Goal: Task Accomplishment & Management: Use online tool/utility

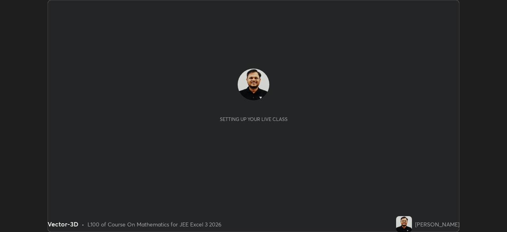
scroll to position [232, 507]
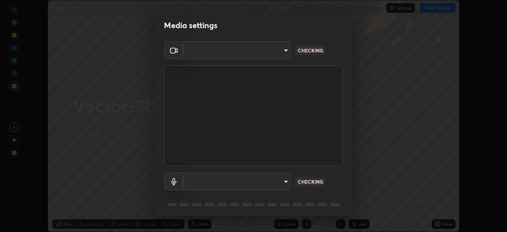
click at [273, 185] on body "Erase all Vector-3D Recording WAS SCHEDULED TO START AT 9:15 AM Settings START …" at bounding box center [253, 116] width 507 height 232
type input "0098613ca96d1cb365b3845fa694b9755ae94ec2d7c0f75973c998bbbf9ace16"
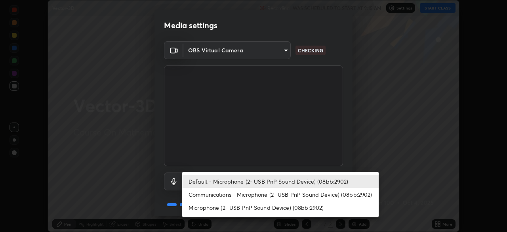
click at [283, 197] on li "Communications - Microphone (2- USB PnP Sound Device) (08bb:2902)" at bounding box center [280, 194] width 196 height 13
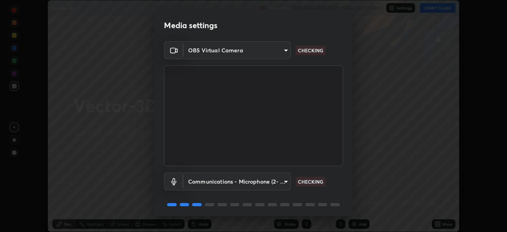
type input "communications"
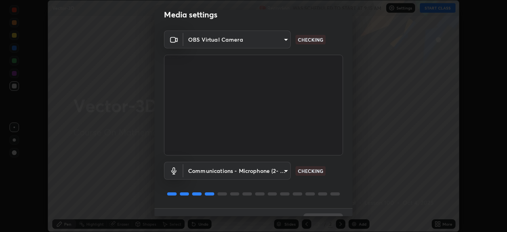
scroll to position [28, 0]
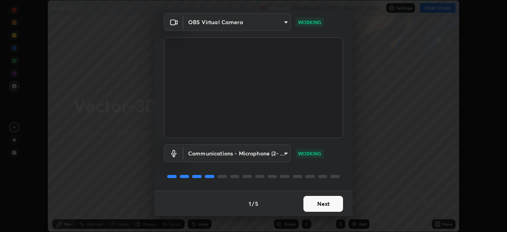
click at [328, 200] on button "Next" at bounding box center [323, 204] width 40 height 16
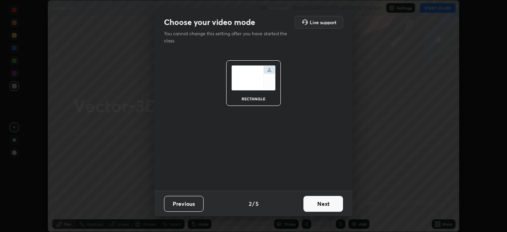
scroll to position [0, 0]
click at [337, 205] on button "Next" at bounding box center [323, 204] width 40 height 16
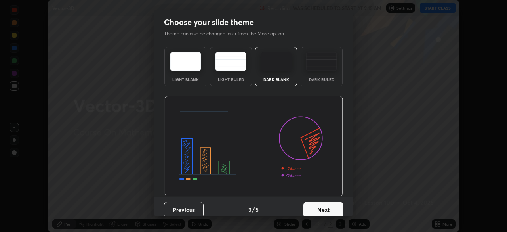
click at [340, 205] on button "Next" at bounding box center [323, 210] width 40 height 16
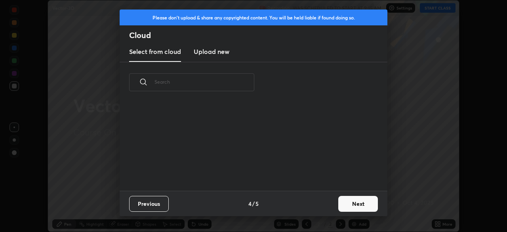
click at [353, 205] on button "Next" at bounding box center [358, 204] width 40 height 16
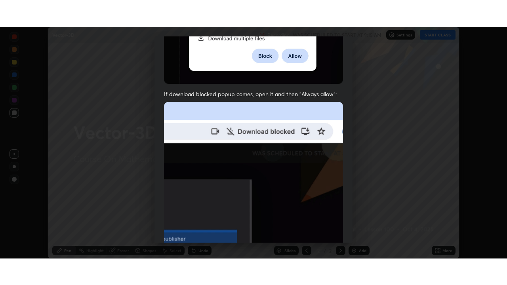
scroll to position [190, 0]
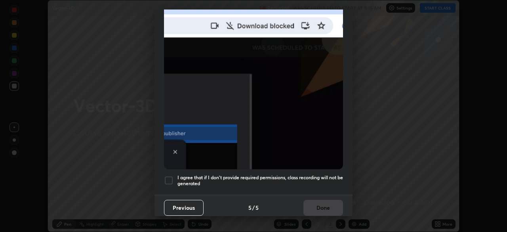
click at [170, 181] on div at bounding box center [169, 180] width 10 height 10
click at [325, 200] on button "Done" at bounding box center [323, 208] width 40 height 16
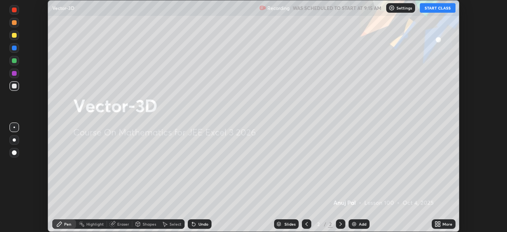
click at [434, 8] on button "START CLASS" at bounding box center [438, 8] width 36 height 10
click at [438, 224] on icon at bounding box center [438, 224] width 6 height 6
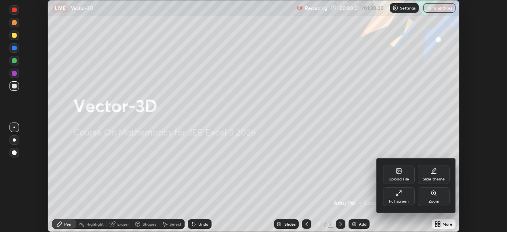
click at [400, 199] on div "Full screen" at bounding box center [399, 201] width 20 height 4
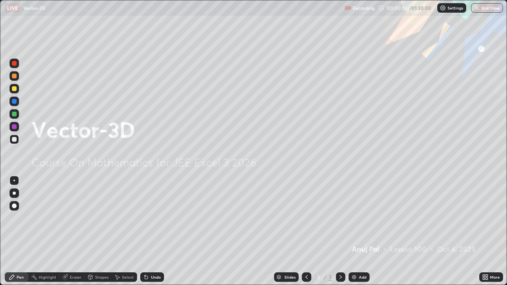
scroll to position [285, 507]
click at [362, 231] on div "Add" at bounding box center [363, 277] width 8 height 4
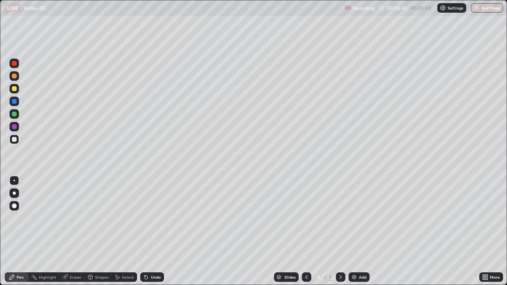
click at [17, 79] on div at bounding box center [15, 76] width 10 height 10
click at [16, 140] on div at bounding box center [14, 139] width 5 height 5
click at [153, 231] on div "Undo" at bounding box center [152, 278] width 24 height 10
click at [154, 231] on div "Undo" at bounding box center [156, 277] width 10 height 4
click at [150, 231] on div "Undo" at bounding box center [152, 278] width 24 height 10
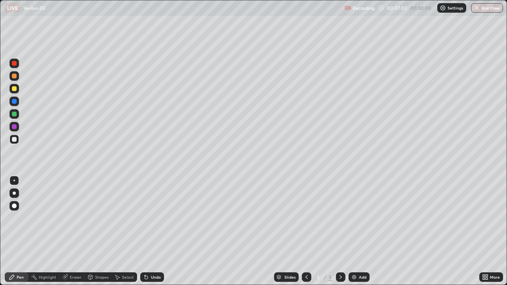
click at [152, 231] on div "Undo" at bounding box center [156, 277] width 10 height 4
click at [152, 231] on div "Undo" at bounding box center [152, 278] width 24 height 10
click at [160, 231] on div "Undo" at bounding box center [152, 278] width 24 height 10
click at [15, 76] on div at bounding box center [14, 76] width 5 height 5
click at [359, 231] on div "Add" at bounding box center [363, 277] width 8 height 4
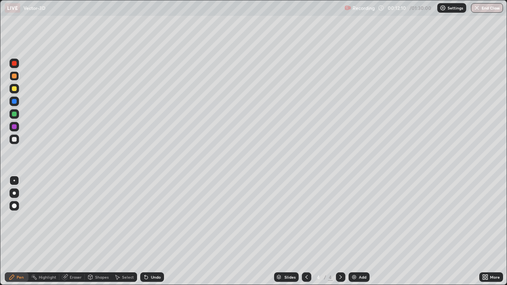
click at [152, 231] on div "Undo" at bounding box center [156, 277] width 10 height 4
click at [154, 231] on div "Undo" at bounding box center [156, 277] width 10 height 4
click at [153, 231] on div "Undo" at bounding box center [156, 277] width 10 height 4
click at [155, 231] on div "Undo" at bounding box center [156, 277] width 10 height 4
click at [15, 139] on div at bounding box center [14, 139] width 5 height 5
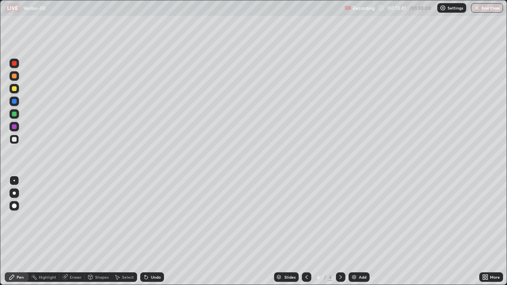
click at [159, 231] on div "Undo" at bounding box center [156, 277] width 10 height 4
click at [78, 231] on div "Eraser" at bounding box center [76, 277] width 12 height 4
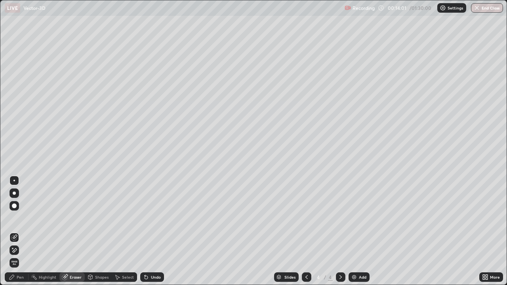
click at [22, 231] on div "Pen" at bounding box center [20, 277] width 7 height 4
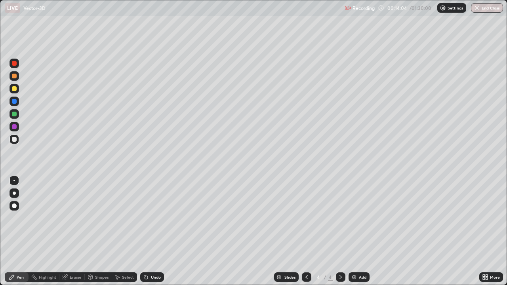
click at [155, 231] on div "Undo" at bounding box center [156, 277] width 10 height 4
click at [151, 231] on div "Undo" at bounding box center [152, 278] width 24 height 10
click at [15, 114] on div at bounding box center [14, 114] width 5 height 5
click at [14, 140] on div at bounding box center [14, 139] width 5 height 5
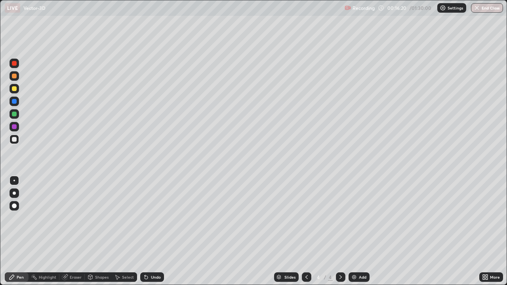
click at [12, 77] on div at bounding box center [14, 76] width 5 height 5
click at [355, 231] on img at bounding box center [354, 277] width 6 height 6
click at [15, 116] on div at bounding box center [14, 114] width 5 height 5
click at [154, 231] on div "Undo" at bounding box center [156, 277] width 10 height 4
click at [158, 231] on div "Undo" at bounding box center [152, 278] width 24 height 10
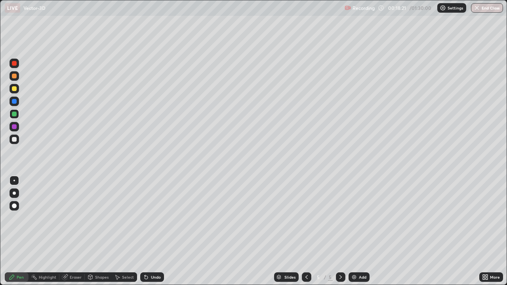
click at [154, 231] on div "Undo" at bounding box center [156, 277] width 10 height 4
click at [151, 231] on div "Undo" at bounding box center [156, 277] width 10 height 4
click at [155, 231] on div "Undo" at bounding box center [156, 277] width 10 height 4
click at [157, 231] on div "Undo" at bounding box center [152, 278] width 24 height 10
click at [155, 231] on div "Undo" at bounding box center [156, 277] width 10 height 4
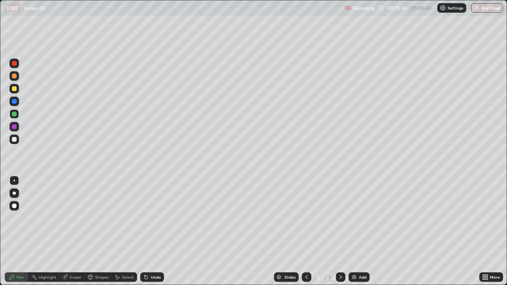
click at [16, 76] on div at bounding box center [14, 76] width 5 height 5
click at [17, 140] on div at bounding box center [15, 140] width 10 height 10
click at [16, 90] on div at bounding box center [14, 88] width 5 height 5
click at [14, 140] on div at bounding box center [14, 139] width 5 height 5
click at [153, 231] on div "Undo" at bounding box center [152, 278] width 24 height 10
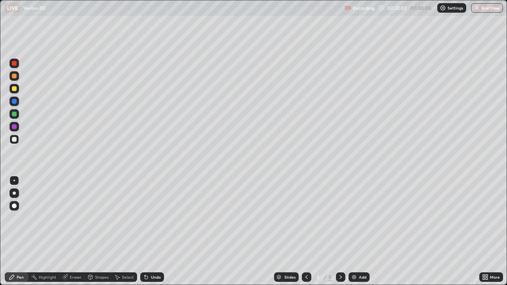
click at [156, 231] on div "Undo" at bounding box center [156, 277] width 10 height 4
click at [14, 77] on div at bounding box center [14, 76] width 5 height 5
click at [357, 231] on div "Add" at bounding box center [359, 278] width 21 height 10
click at [160, 231] on div "Undo" at bounding box center [152, 278] width 24 height 10
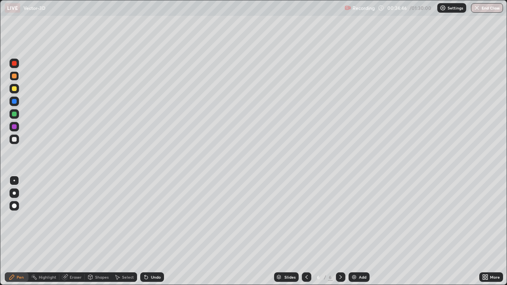
click at [160, 231] on div "Undo" at bounding box center [152, 278] width 24 height 10
click at [18, 139] on div at bounding box center [15, 140] width 10 height 10
click at [149, 231] on div "Undo" at bounding box center [152, 278] width 24 height 10
click at [148, 231] on icon at bounding box center [146, 277] width 6 height 6
click at [154, 231] on div "Undo" at bounding box center [152, 278] width 24 height 10
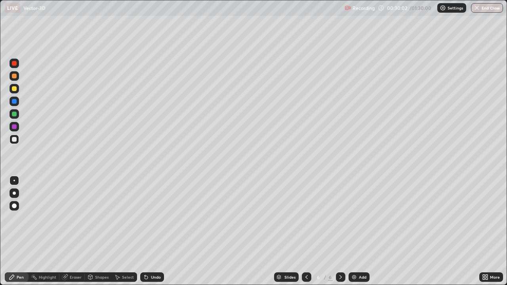
click at [145, 231] on icon at bounding box center [145, 275] width 1 height 1
click at [145, 231] on icon at bounding box center [146, 277] width 3 height 3
click at [147, 231] on icon at bounding box center [146, 277] width 6 height 6
click at [154, 231] on div "Undo" at bounding box center [156, 277] width 10 height 4
click at [160, 231] on div "Undo" at bounding box center [152, 278] width 24 height 10
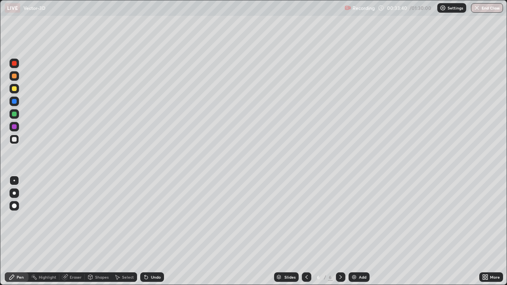
click at [15, 78] on div at bounding box center [14, 76] width 5 height 5
click at [356, 231] on img at bounding box center [354, 277] width 6 height 6
click at [160, 231] on div "Undo" at bounding box center [152, 278] width 24 height 10
click at [17, 91] on div at bounding box center [15, 89] width 10 height 10
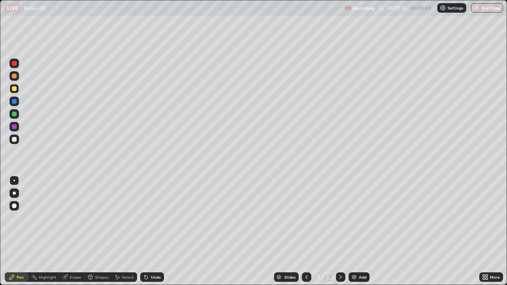
click at [15, 141] on div at bounding box center [14, 139] width 5 height 5
click at [153, 231] on div "Undo" at bounding box center [152, 278] width 24 height 10
click at [153, 231] on div "Undo" at bounding box center [156, 277] width 10 height 4
click at [159, 231] on div "Undo" at bounding box center [156, 277] width 10 height 4
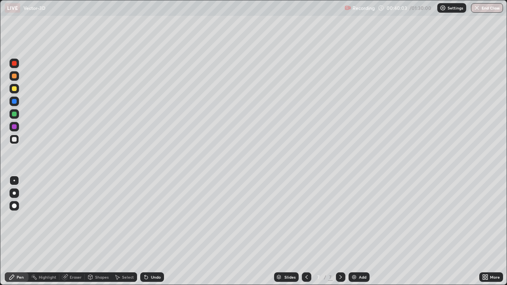
click at [159, 231] on div "Undo" at bounding box center [152, 278] width 24 height 10
click at [156, 231] on div "Undo" at bounding box center [156, 277] width 10 height 4
click at [155, 231] on div "Undo" at bounding box center [156, 277] width 10 height 4
click at [355, 231] on img at bounding box center [354, 277] width 6 height 6
click at [15, 77] on div at bounding box center [14, 76] width 5 height 5
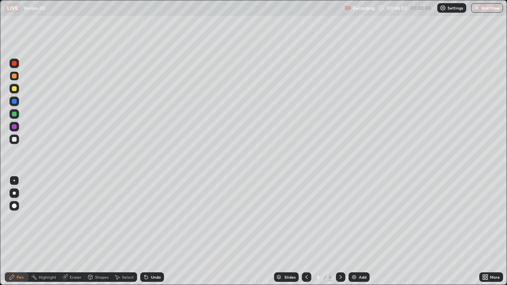
click at [158, 231] on div "Undo" at bounding box center [152, 278] width 24 height 10
click at [18, 141] on div at bounding box center [15, 140] width 10 height 10
click at [155, 231] on div "Undo" at bounding box center [156, 277] width 10 height 4
click at [158, 231] on div "Undo" at bounding box center [156, 277] width 10 height 4
click at [16, 90] on div at bounding box center [14, 88] width 5 height 5
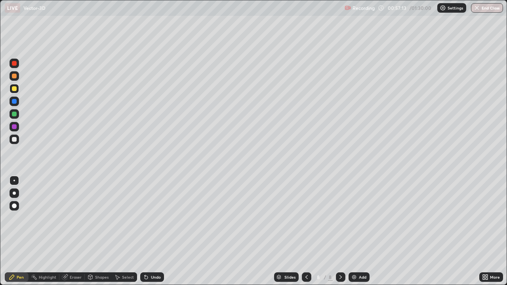
click at [13, 128] on div at bounding box center [14, 126] width 5 height 5
click at [14, 77] on div at bounding box center [14, 76] width 5 height 5
click at [355, 231] on img at bounding box center [354, 277] width 6 height 6
click at [15, 139] on div at bounding box center [14, 139] width 5 height 5
click at [153, 231] on div "Undo" at bounding box center [156, 277] width 10 height 4
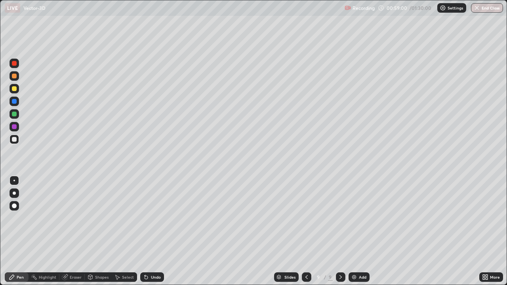
click at [14, 115] on div at bounding box center [14, 114] width 5 height 5
click at [153, 231] on div "Undo" at bounding box center [152, 278] width 24 height 10
click at [145, 231] on icon at bounding box center [146, 277] width 3 height 3
click at [146, 231] on div "Undo" at bounding box center [152, 278] width 24 height 10
click at [148, 231] on div "Undo" at bounding box center [152, 278] width 24 height 10
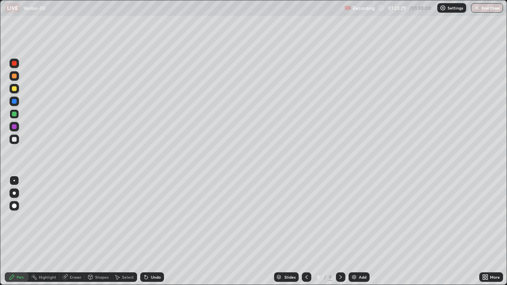
click at [484, 11] on button "End Class" at bounding box center [487, 8] width 32 height 10
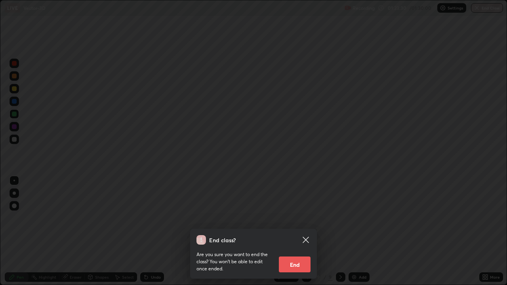
click at [301, 231] on button "End" at bounding box center [295, 265] width 32 height 16
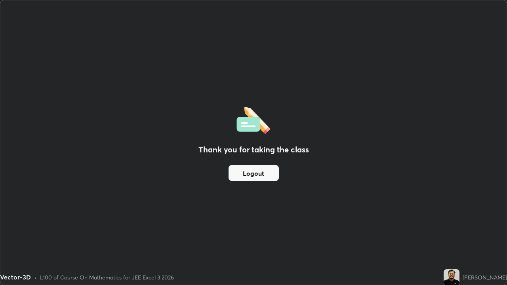
click at [265, 175] on button "Logout" at bounding box center [254, 173] width 50 height 16
